Goal: Task Accomplishment & Management: Use online tool/utility

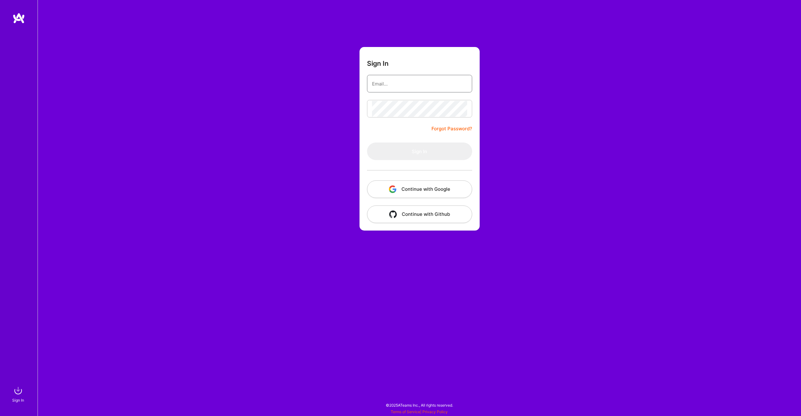
click at [388, 84] on input "email" at bounding box center [419, 84] width 95 height 16
type input "james.touhey@gmail.com"
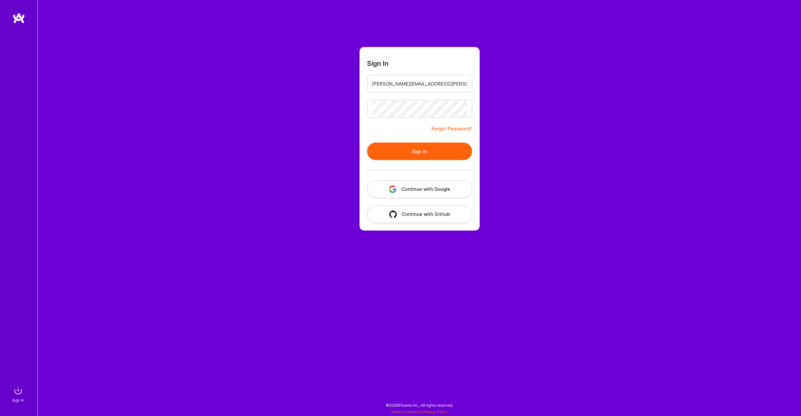
click at [422, 151] on button "Sign In" at bounding box center [419, 151] width 105 height 18
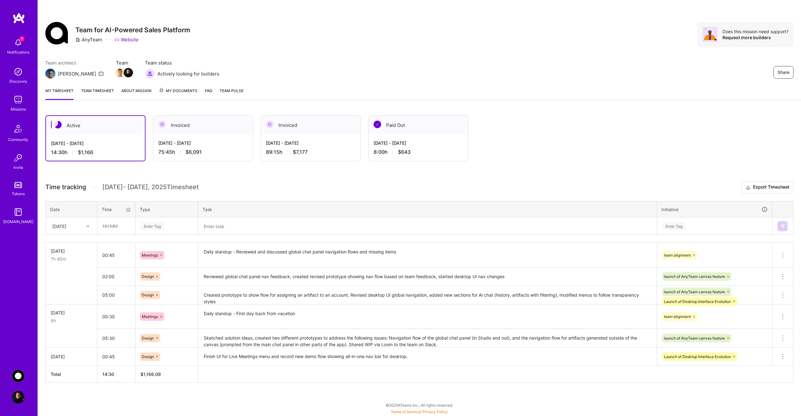
click at [89, 228] on div at bounding box center [89, 226] width 10 height 8
click at [78, 322] on div "Wed, Aug 27" at bounding box center [71, 324] width 51 height 12
click at [116, 230] on input "text" at bounding box center [116, 226] width 37 height 17
type input "00:30"
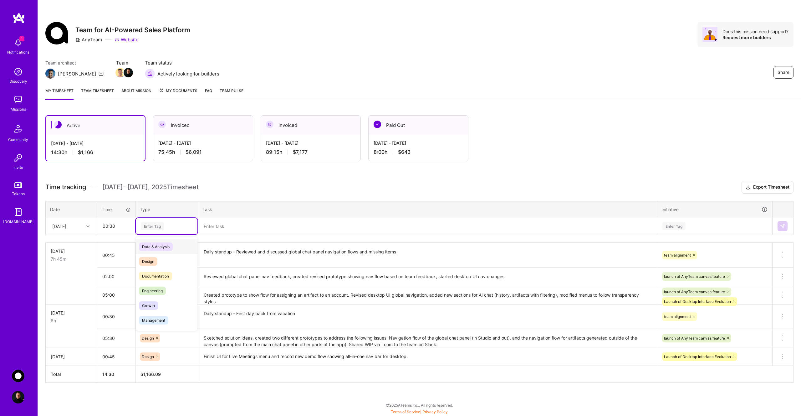
click at [154, 227] on div "Enter Tag" at bounding box center [152, 226] width 23 height 10
type input "mee"
click at [161, 244] on span "Meetings" at bounding box center [150, 246] width 23 height 8
click at [243, 225] on textarea at bounding box center [428, 226] width 458 height 16
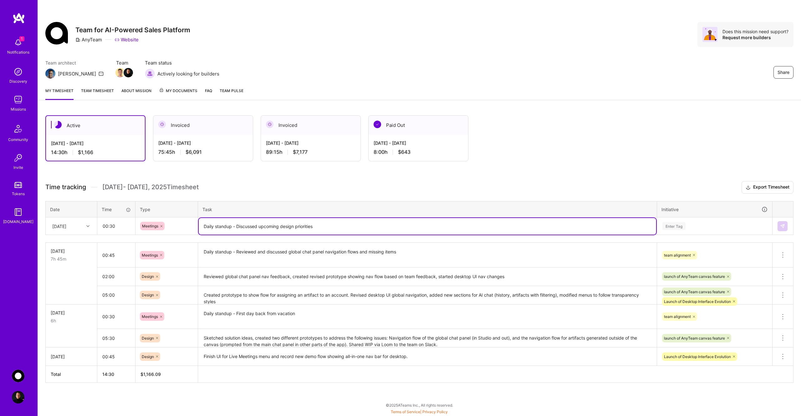
type textarea "Daily standup - Discussed upcoming design priorities"
click at [671, 230] on div "Enter Tag" at bounding box center [715, 226] width 115 height 16
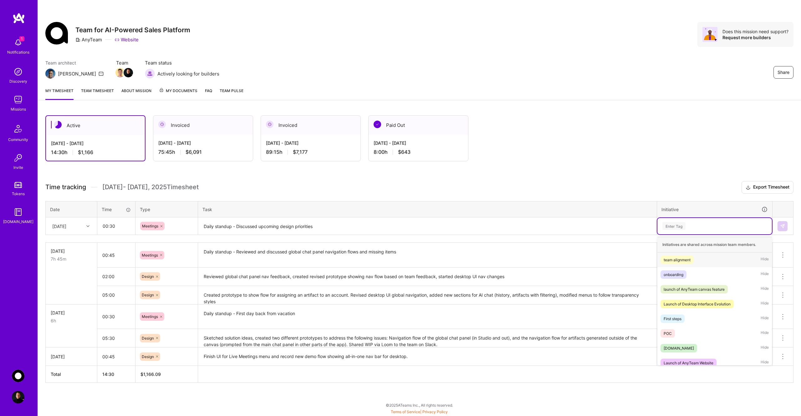
click at [685, 260] on div "team alignment" at bounding box center [677, 259] width 27 height 7
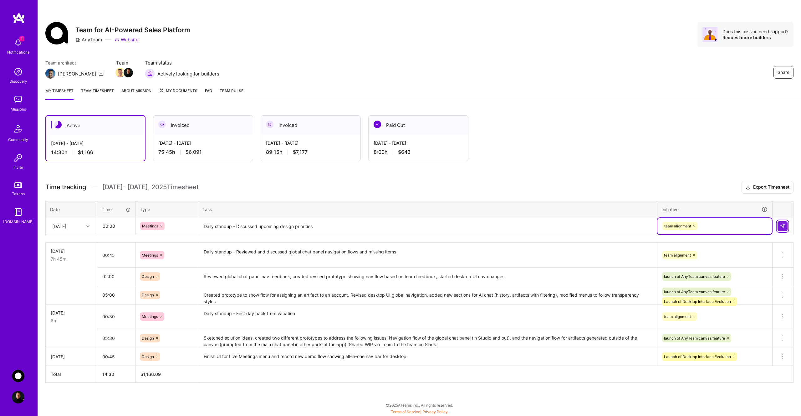
click at [783, 227] on img at bounding box center [782, 226] width 5 height 5
